Goal: Find specific page/section: Find specific page/section

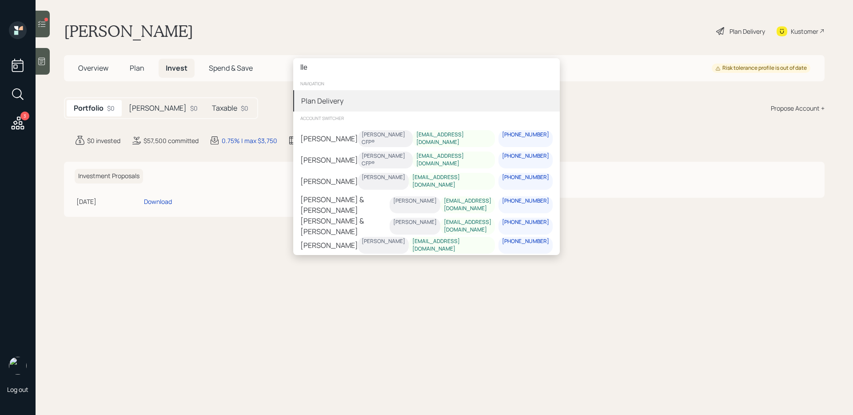
type input "lle"
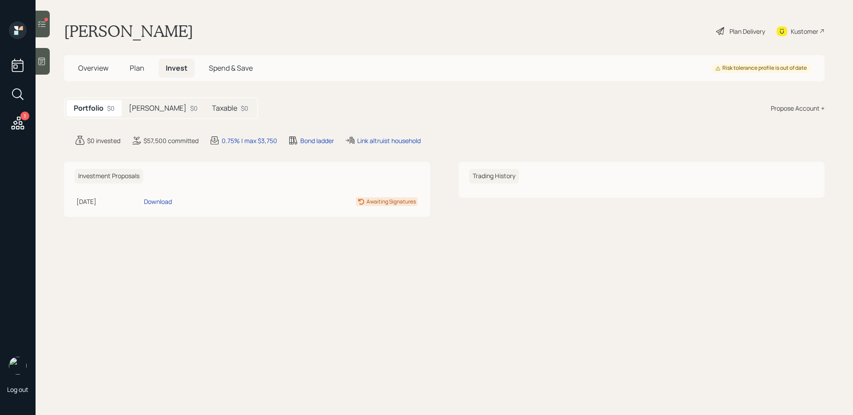
click at [17, 123] on icon at bounding box center [18, 122] width 13 height 13
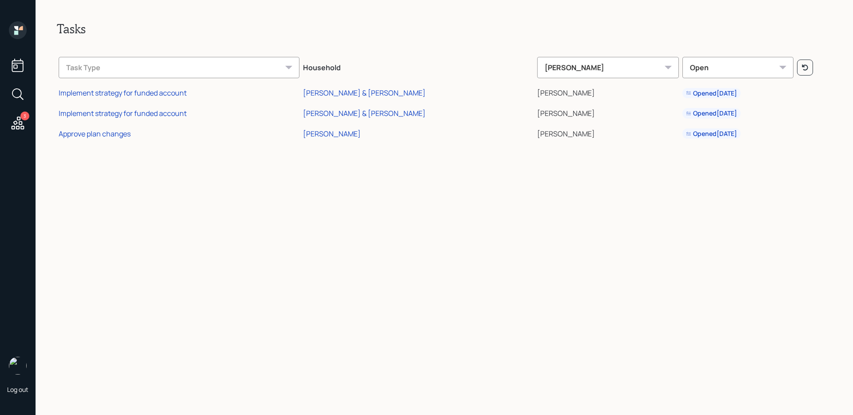
click at [17, 62] on icon at bounding box center [18, 65] width 16 height 16
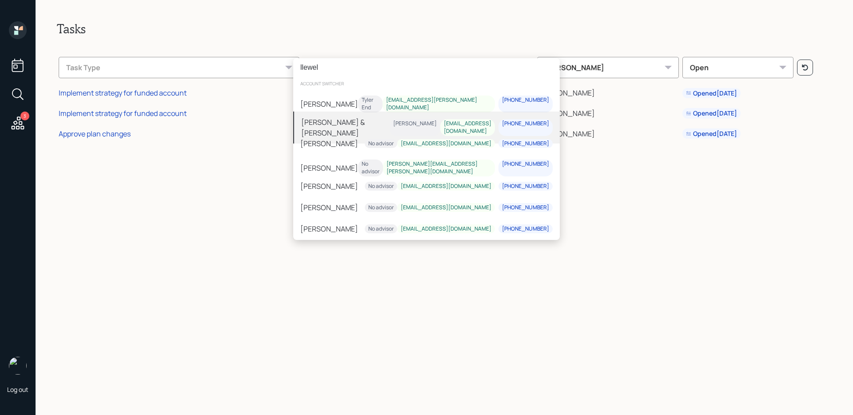
type input "llewel"
